Goal: Information Seeking & Learning: Learn about a topic

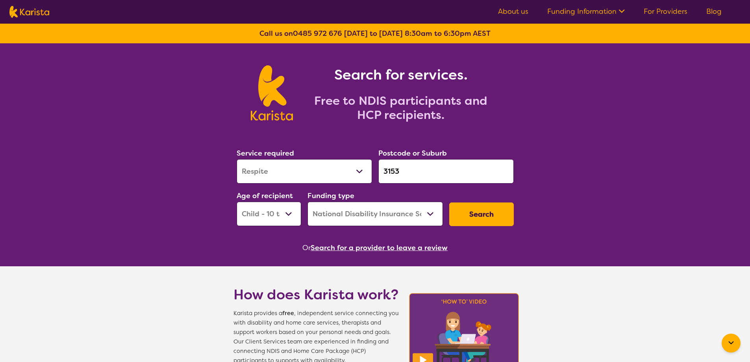
select select "Respite"
select select "CH"
select select "NDIS"
click at [265, 173] on select "Allied Health Assistant Assessment ([MEDICAL_DATA] or [MEDICAL_DATA]) Behaviour…" at bounding box center [304, 171] width 135 height 24
select select "Support worker"
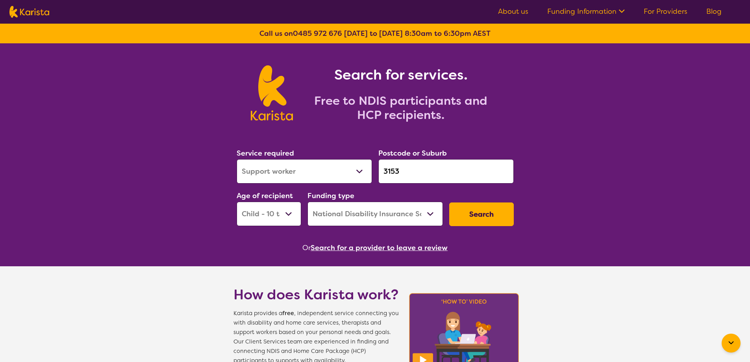
click at [237, 159] on select "Allied Health Assistant Assessment ([MEDICAL_DATA] or [MEDICAL_DATA]) Behaviour…" at bounding box center [304, 171] width 135 height 24
click at [476, 213] on button "Search" at bounding box center [481, 214] width 65 height 24
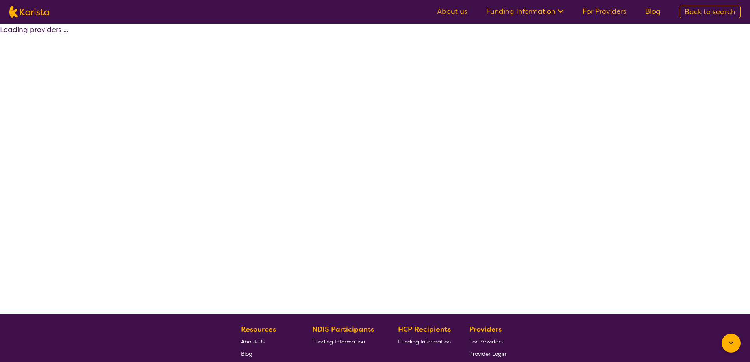
select select "by_score"
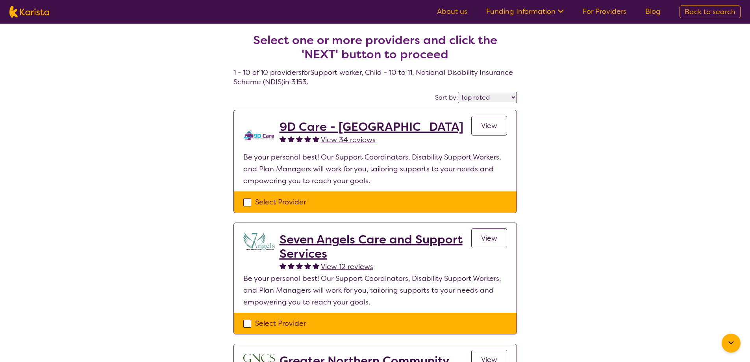
click at [313, 126] on h2 "9D Care - [GEOGRAPHIC_DATA]" at bounding box center [372, 127] width 184 height 14
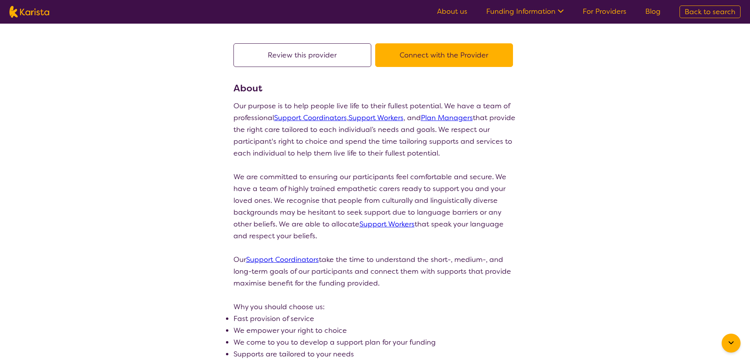
scroll to position [79, 0]
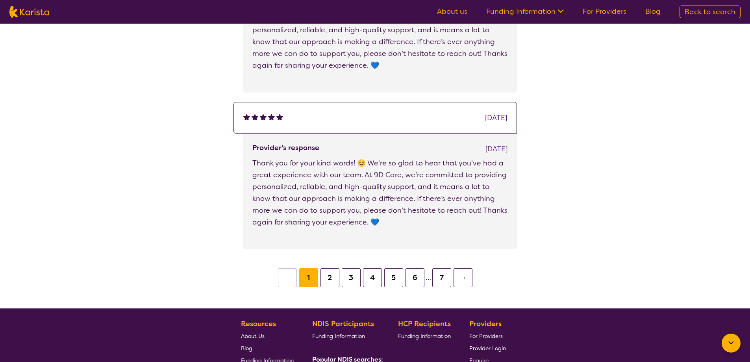
scroll to position [1387, 0]
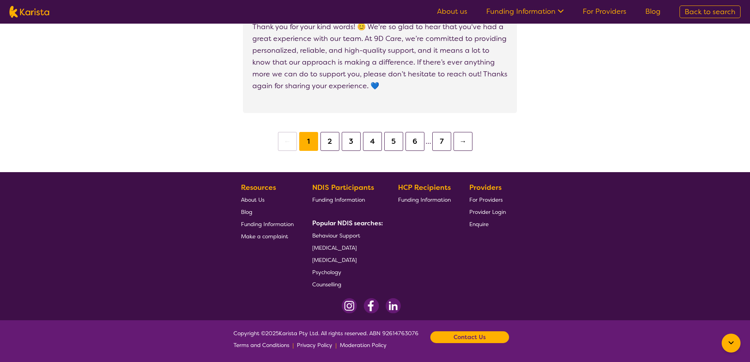
click at [475, 338] on b "Contact Us" at bounding box center [470, 337] width 32 height 12
